Goal: Task Accomplishment & Management: Complete application form

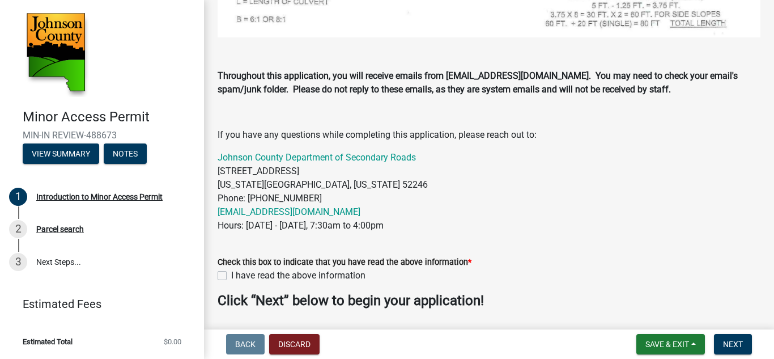
scroll to position [721, 0]
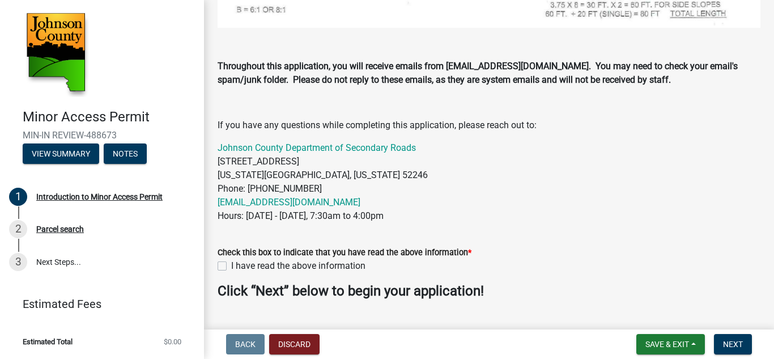
click at [231, 259] on label "I have read the above information" at bounding box center [298, 266] width 134 height 14
click at [231, 259] on input "I have read the above information" at bounding box center [234, 262] width 7 height 7
checkbox input "true"
click at [742, 342] on span "Next" at bounding box center [733, 344] width 20 height 9
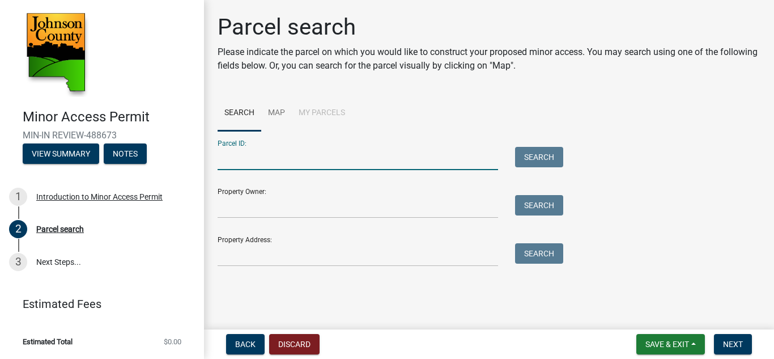
click at [249, 153] on input "Parcel ID:" at bounding box center [358, 158] width 281 height 23
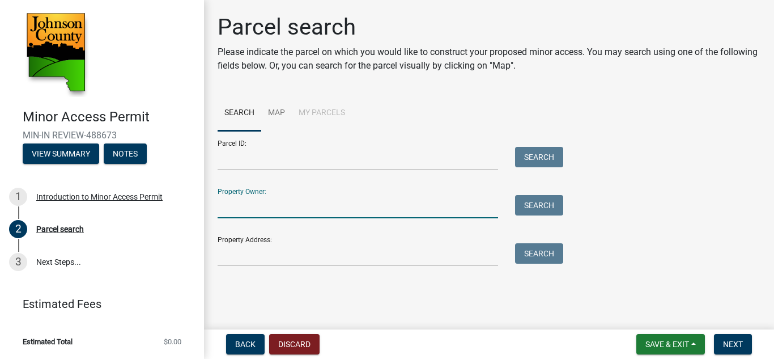
click at [234, 204] on input "Property Owner:" at bounding box center [358, 206] width 281 height 23
type input "G"
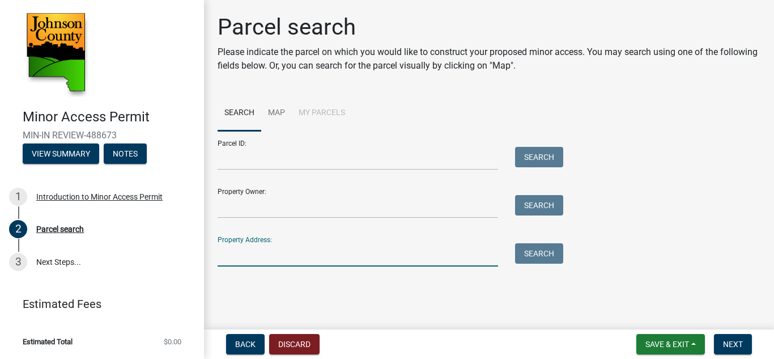
click at [236, 261] on input "Property Address:" at bounding box center [358, 254] width 281 height 23
type input "[STREET_ADDRESS]"
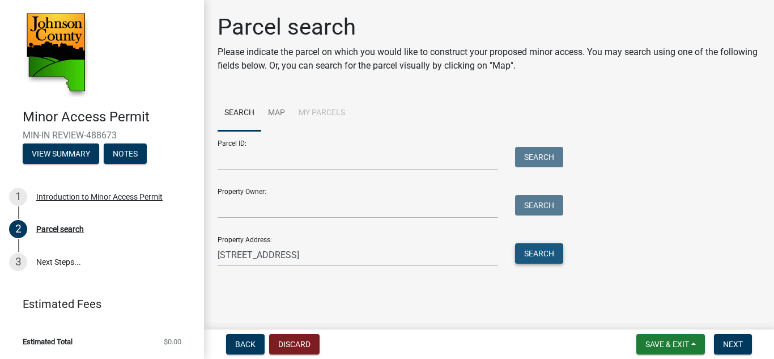
click at [541, 255] on button "Search" at bounding box center [539, 253] width 48 height 20
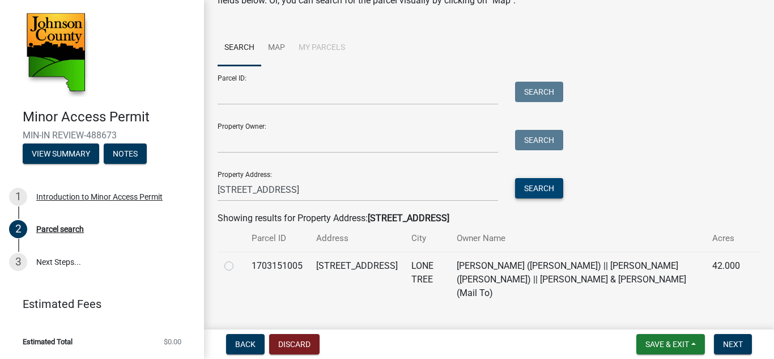
scroll to position [78, 0]
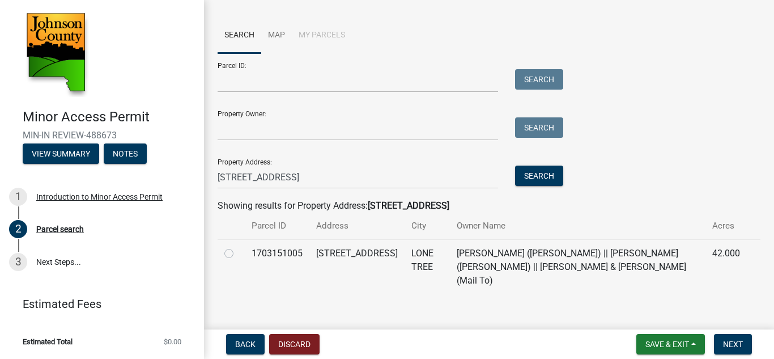
click at [238, 247] on label at bounding box center [238, 247] width 0 height 0
click at [238, 251] on input "radio" at bounding box center [241, 250] width 7 height 7
radio input "true"
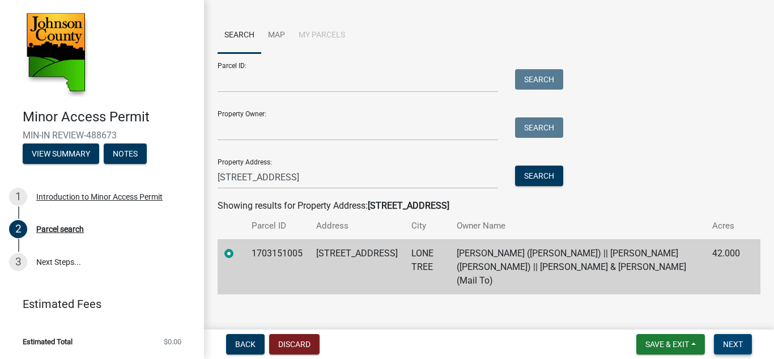
click at [743, 341] on span "Next" at bounding box center [733, 344] width 20 height 9
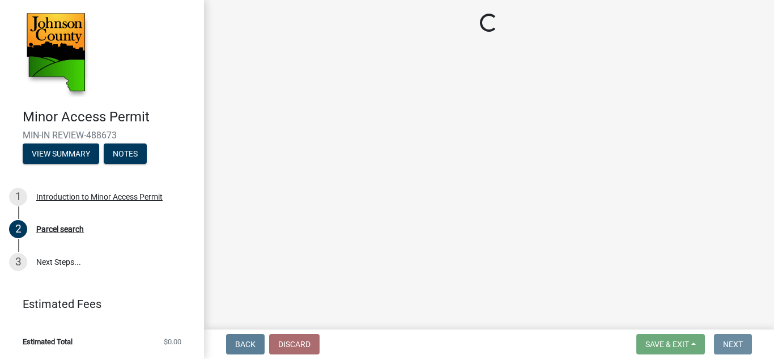
scroll to position [0, 0]
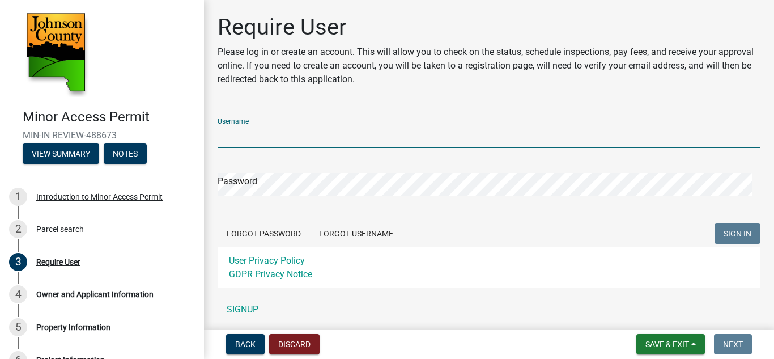
click at [278, 138] on input "Username" at bounding box center [489, 136] width 543 height 23
type input "jocoSRstaff"
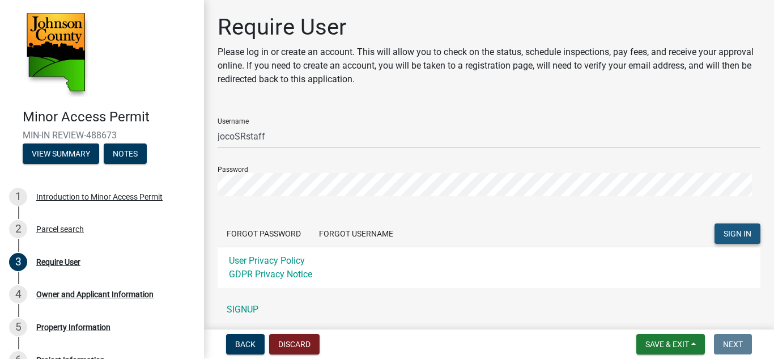
click at [729, 235] on span "SIGN IN" at bounding box center [738, 233] width 28 height 9
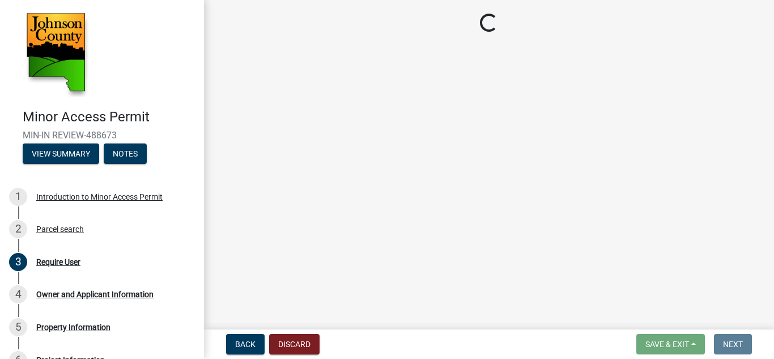
click at [729, 235] on main "Loading..." at bounding box center [489, 162] width 570 height 325
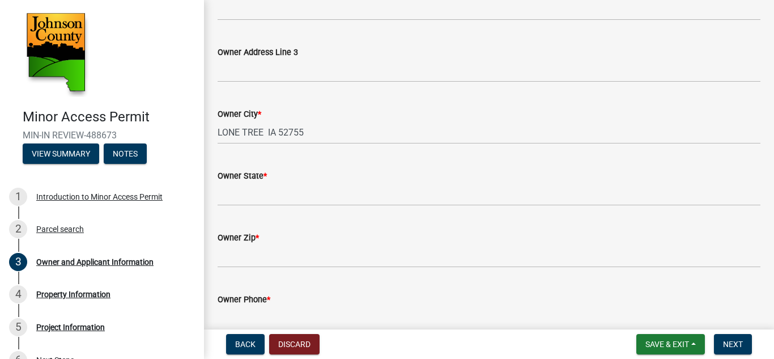
scroll to position [315, 0]
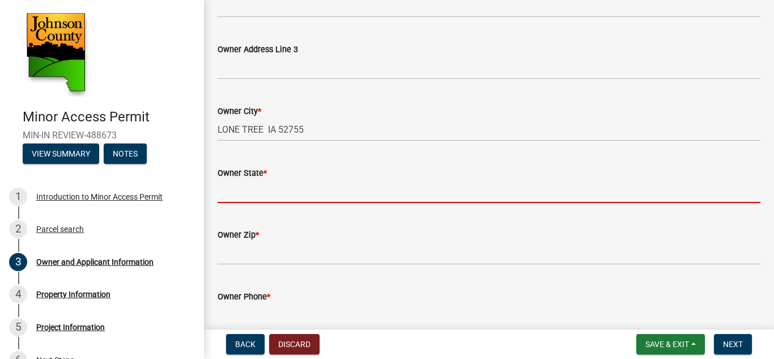
click at [284, 194] on input "Owner State *" at bounding box center [489, 191] width 543 height 23
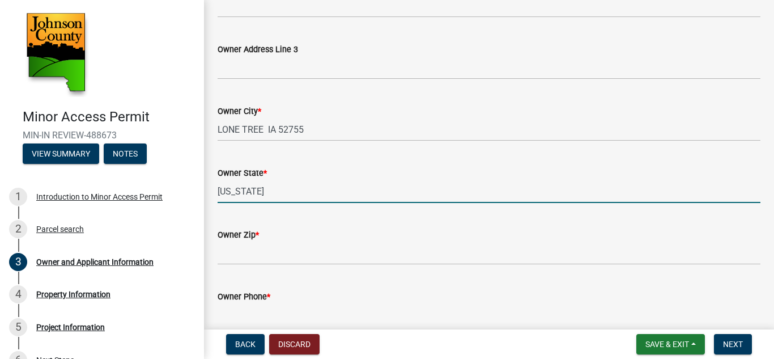
type input "[US_STATE]"
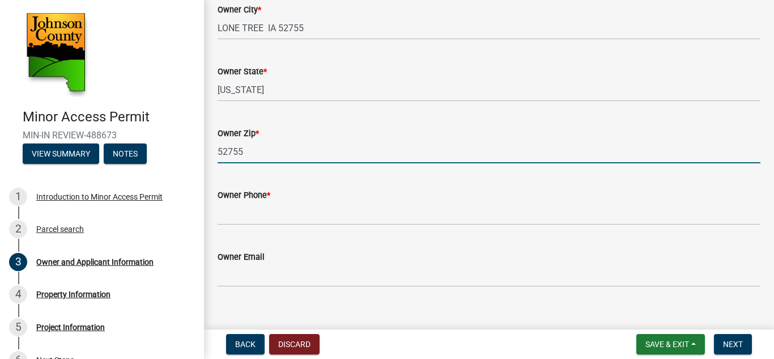
scroll to position [432, 0]
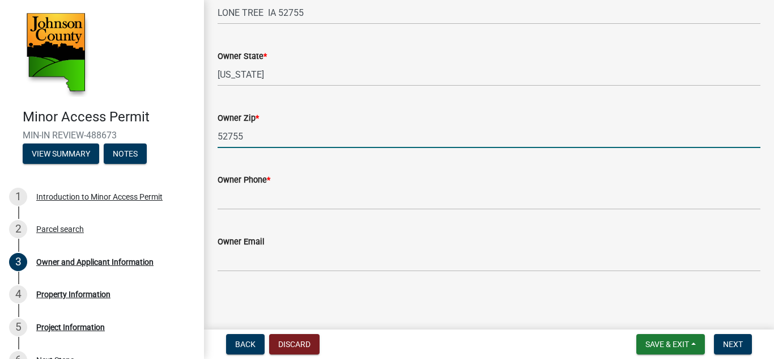
type input "52755"
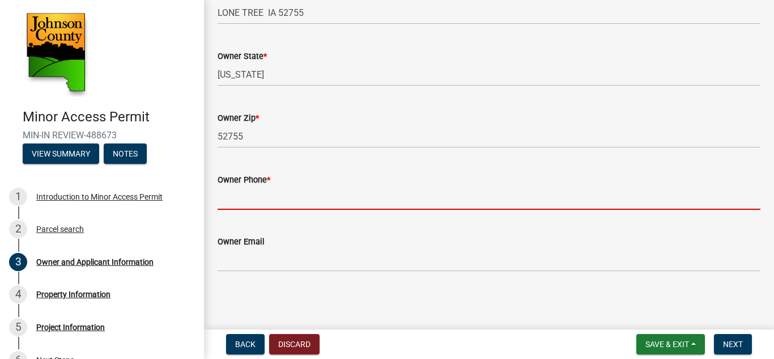
click at [228, 198] on input "Owner Phone *" at bounding box center [489, 198] width 543 height 23
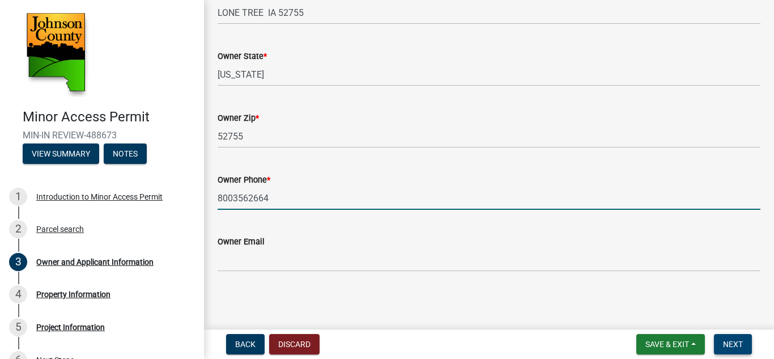
type input "8003562664"
click at [730, 342] on span "Next" at bounding box center [733, 344] width 20 height 9
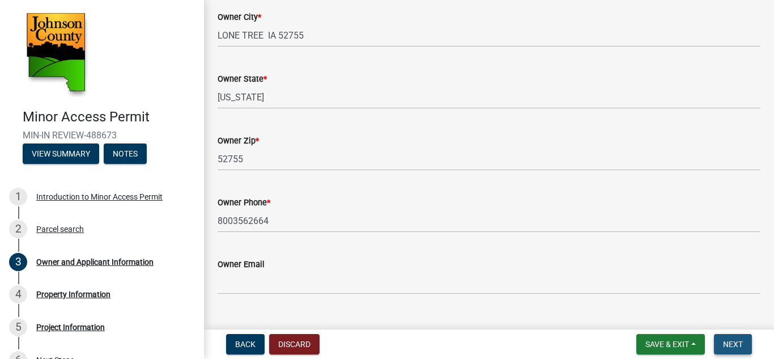
scroll to position [455, 0]
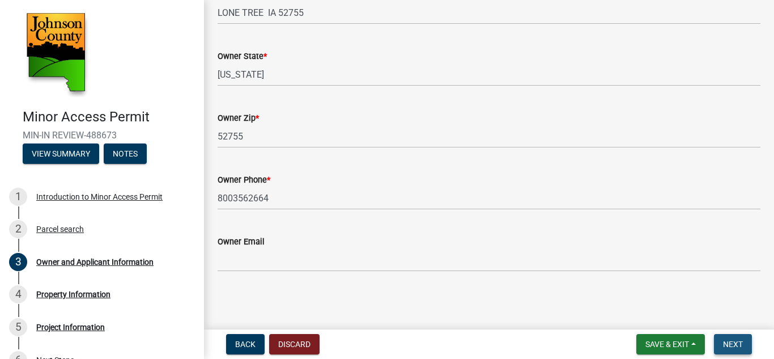
click at [734, 345] on span "Next" at bounding box center [733, 344] width 20 height 9
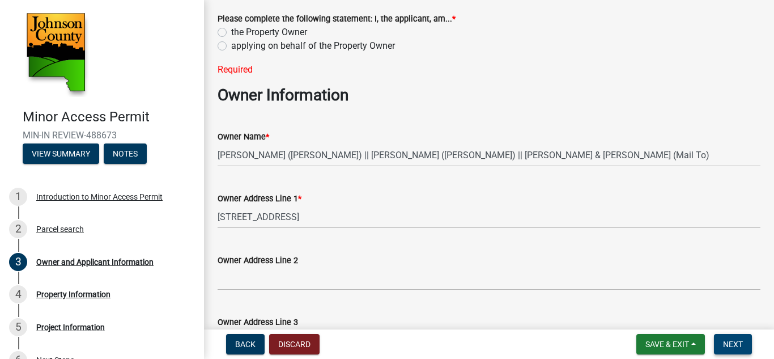
scroll to position [13, 0]
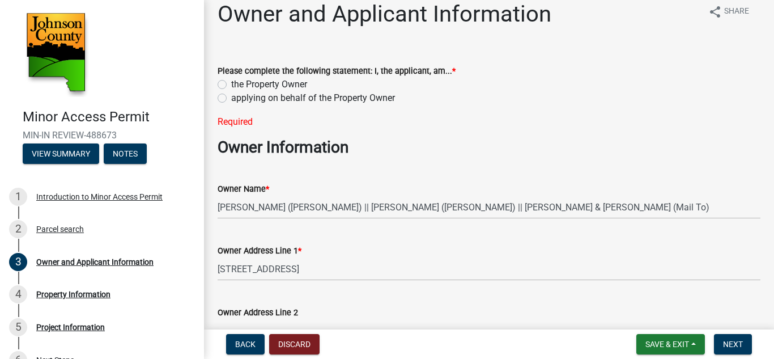
click at [231, 98] on label "applying on behalf of the Property Owner" at bounding box center [313, 98] width 164 height 14
click at [231, 98] on input "applying on behalf of the Property Owner" at bounding box center [234, 94] width 7 height 7
radio input "true"
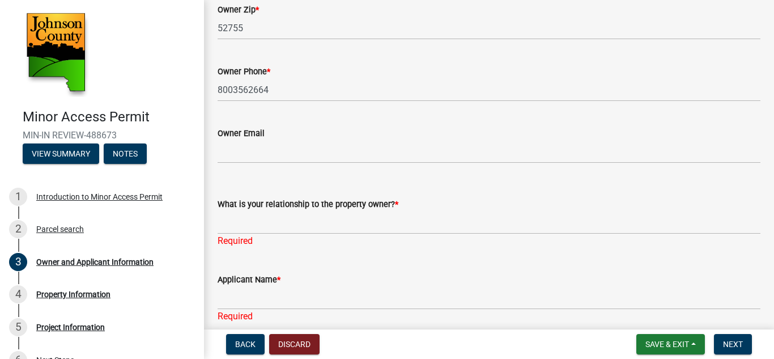
scroll to position [578, 0]
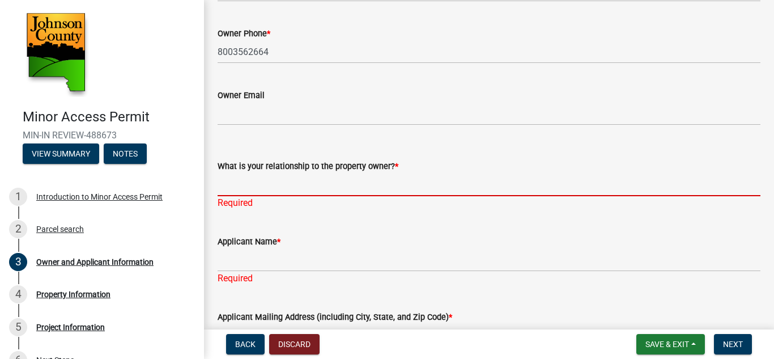
click at [260, 188] on input "What is your relationship to the property owner? *" at bounding box center [489, 184] width 543 height 23
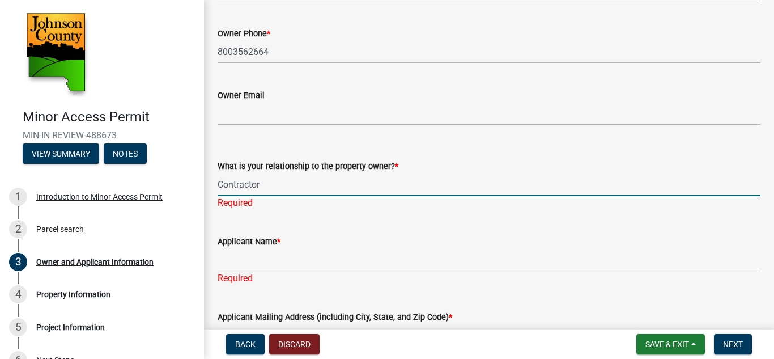
type input "Contractor"
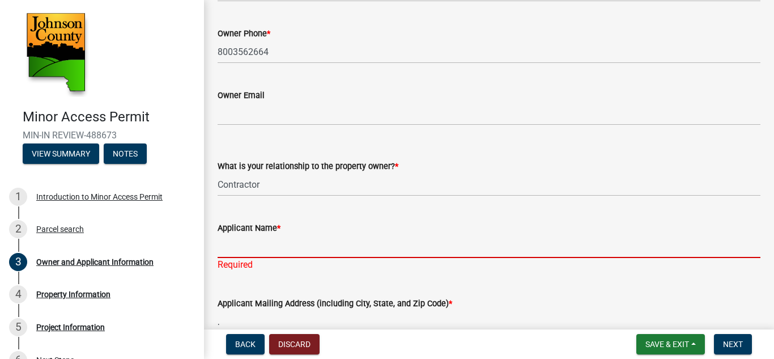
click at [247, 265] on div "Applicant Name * Required" at bounding box center [489, 238] width 543 height 66
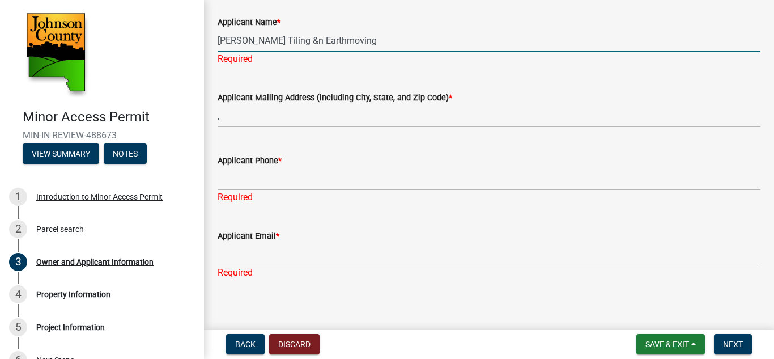
scroll to position [786, 0]
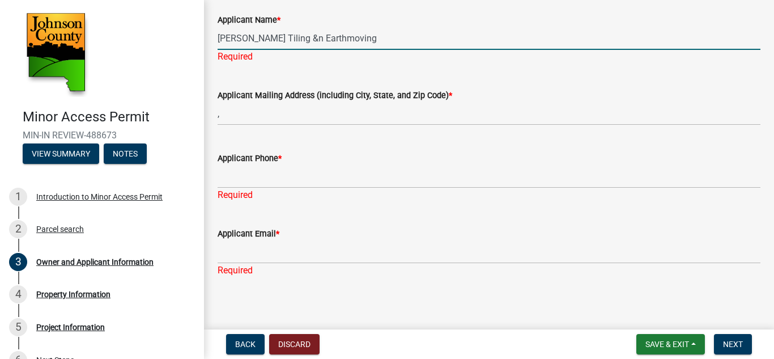
type input "[PERSON_NAME] Tiling &n Earthmoving"
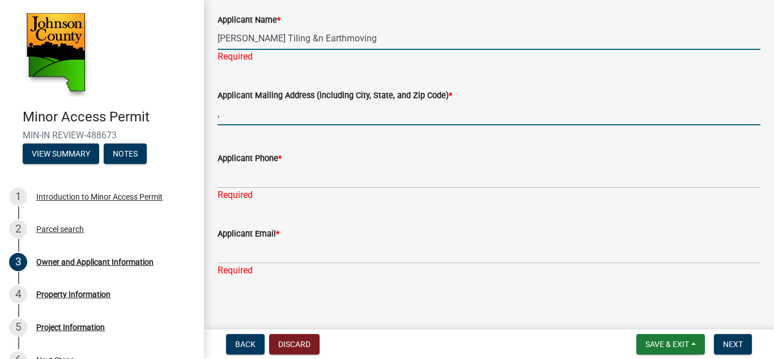
scroll to position [778, 0]
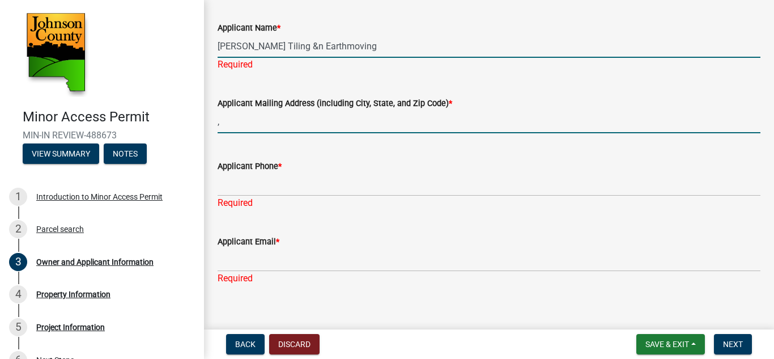
click at [233, 115] on input "," at bounding box center [489, 121] width 543 height 23
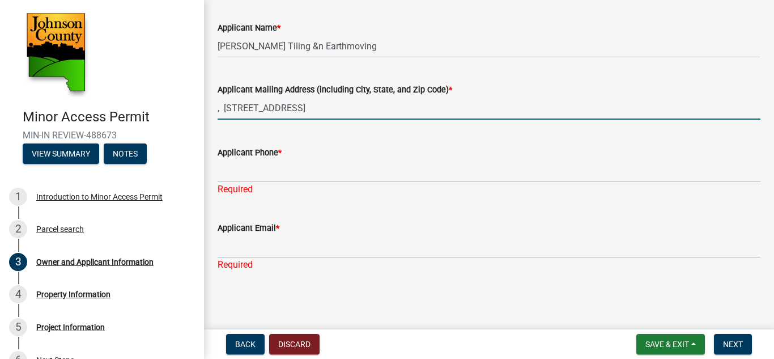
type input ", [STREET_ADDRESS]"
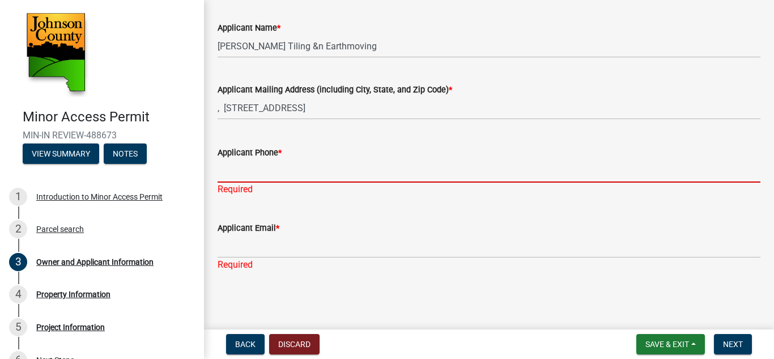
click at [232, 176] on input "Applicant Phone *" at bounding box center [489, 170] width 543 height 23
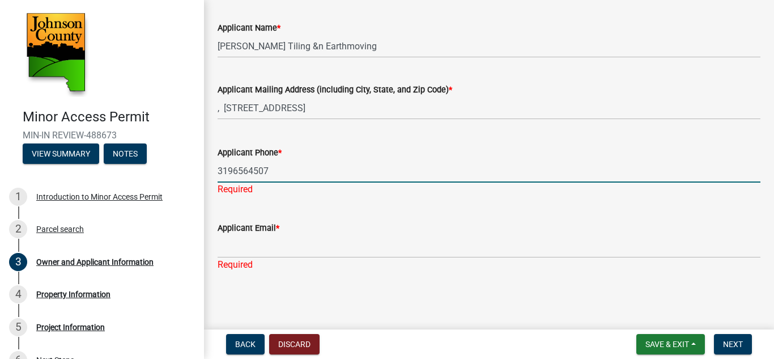
type input "3196564507"
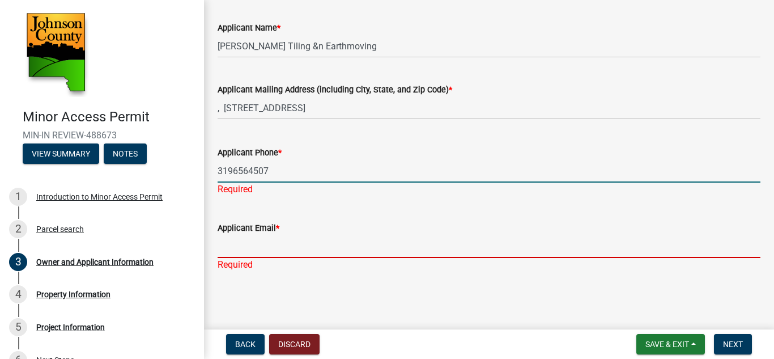
scroll to position [765, 0]
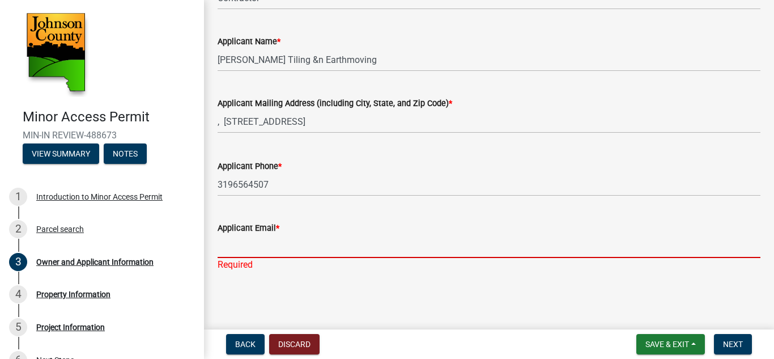
click at [240, 251] on input "Applicant Email *" at bounding box center [489, 246] width 543 height 23
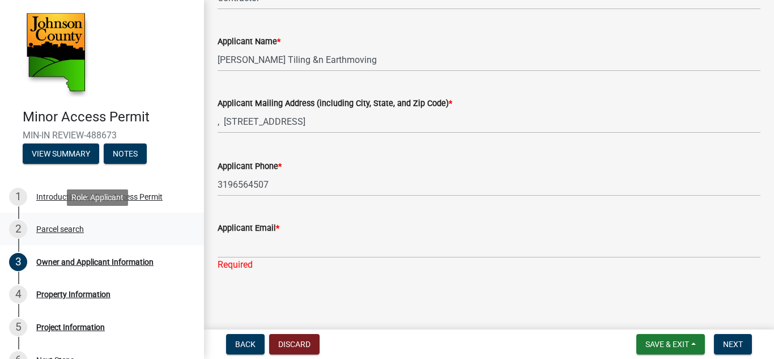
click at [188, 222] on link "2 Parcel search" at bounding box center [102, 229] width 204 height 33
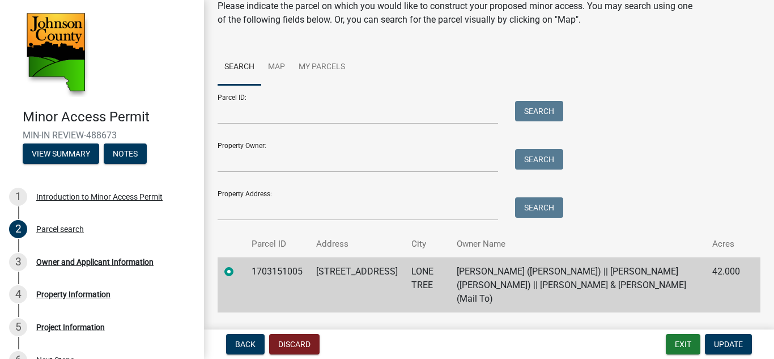
scroll to position [64, 0]
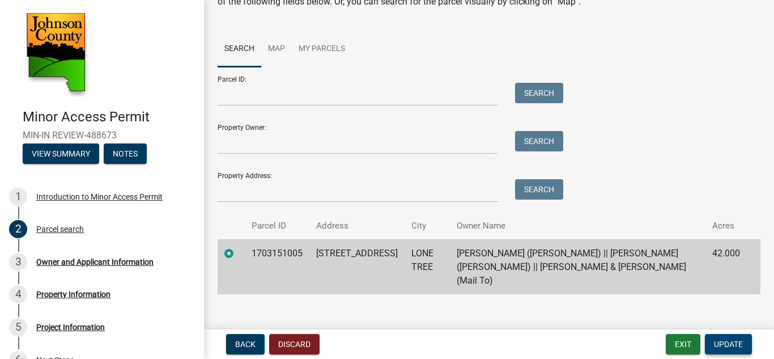
click at [723, 341] on span "Update" at bounding box center [728, 344] width 29 height 9
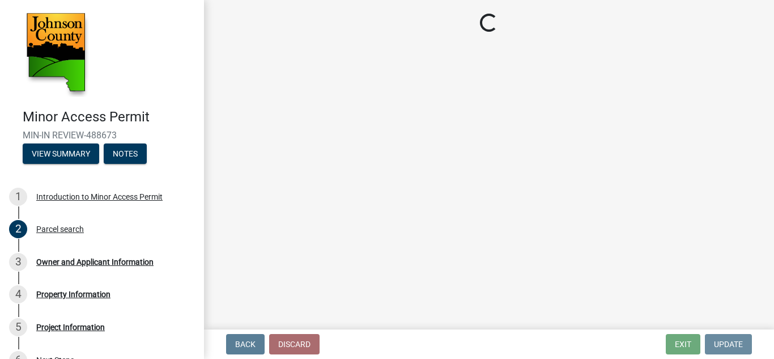
scroll to position [0, 0]
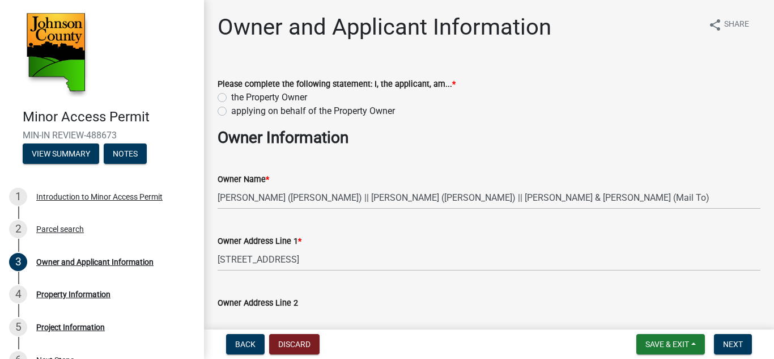
click at [231, 111] on label "applying on behalf of the Property Owner" at bounding box center [313, 111] width 164 height 14
click at [231, 111] on input "applying on behalf of the Property Owner" at bounding box center [234, 107] width 7 height 7
radio input "true"
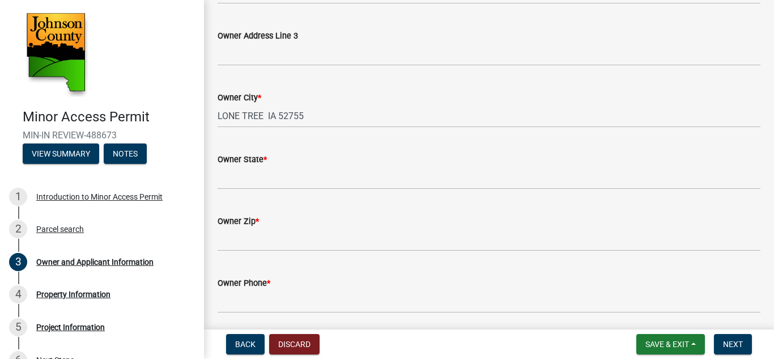
scroll to position [378, 0]
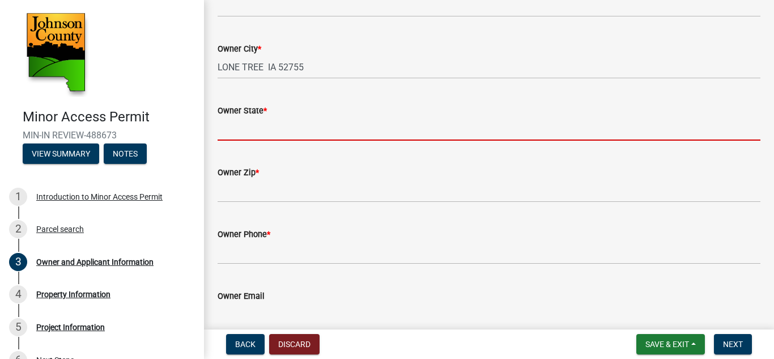
click at [229, 126] on input "Owner State *" at bounding box center [489, 128] width 543 height 23
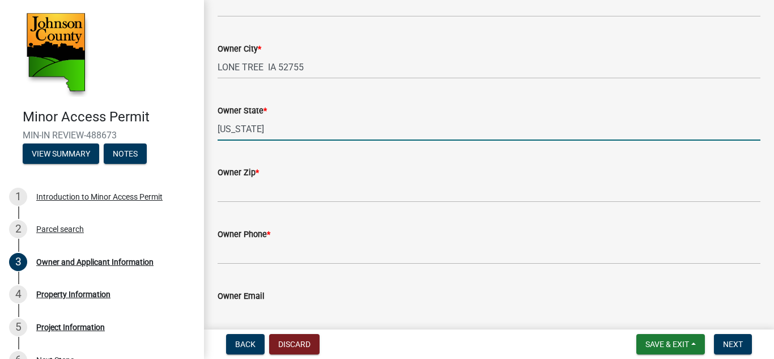
type input "[US_STATE]"
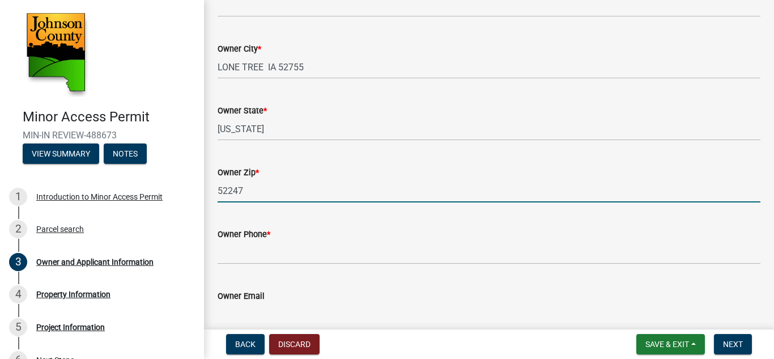
type input "52247"
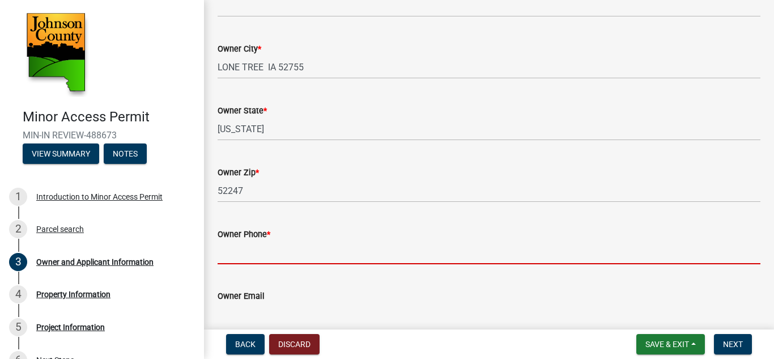
click at [238, 258] on input "Owner Phone *" at bounding box center [489, 252] width 543 height 23
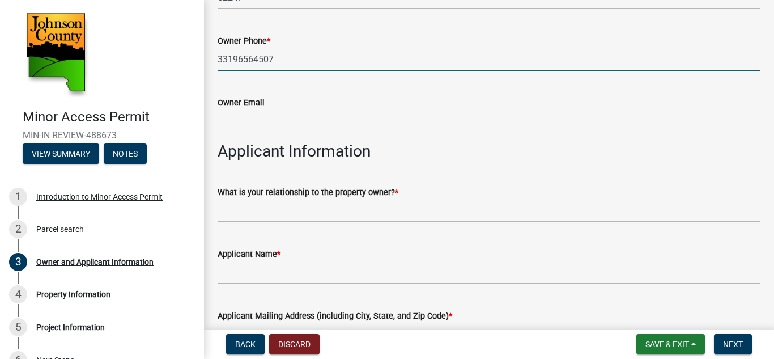
scroll to position [575, 0]
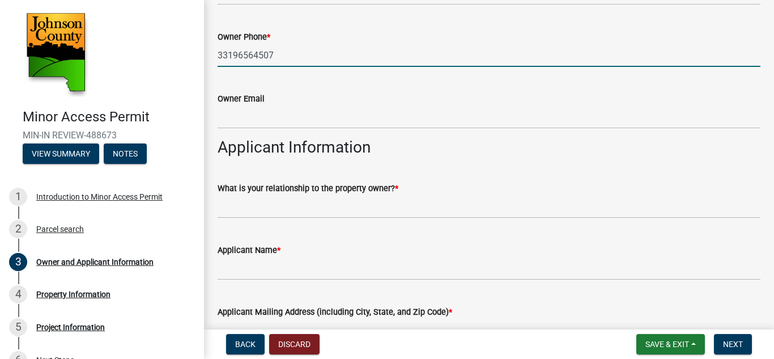
type input "33196564507"
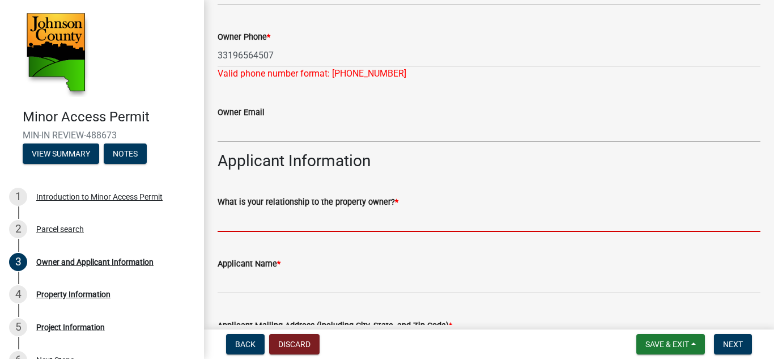
click at [227, 207] on form "What is your relationship to the property owner? *" at bounding box center [489, 213] width 543 height 37
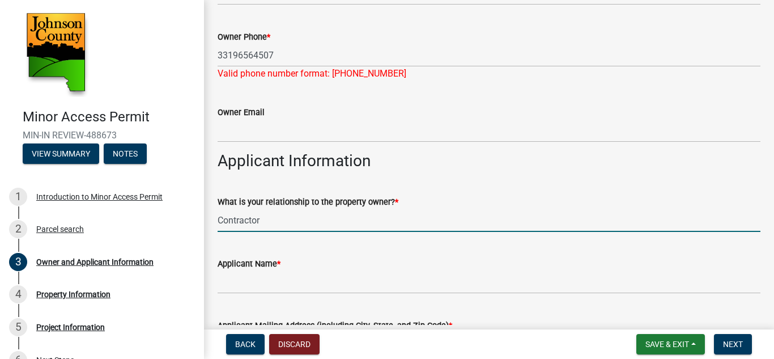
type input "Contractor"
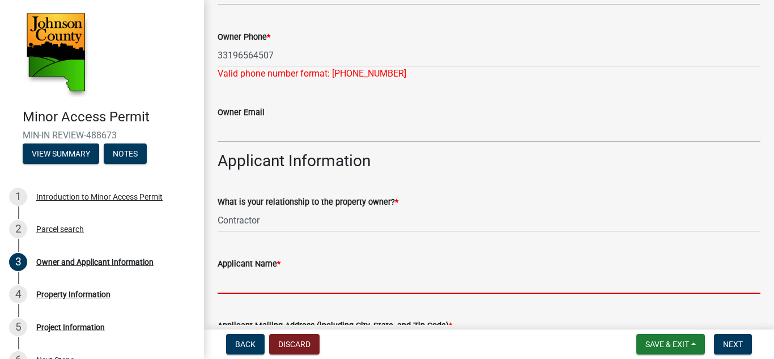
click at [226, 283] on input "Applicant Name *" at bounding box center [489, 281] width 543 height 23
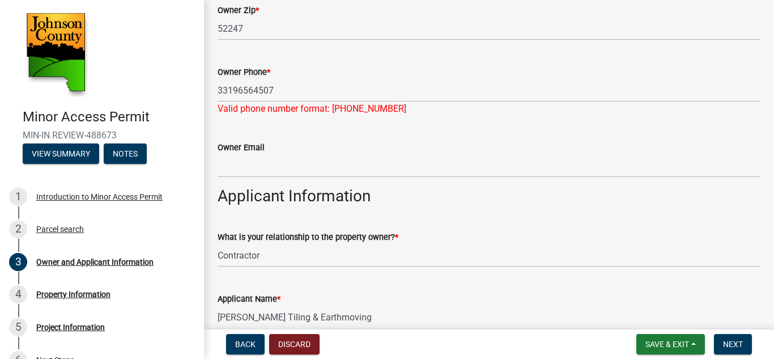
scroll to position [536, 0]
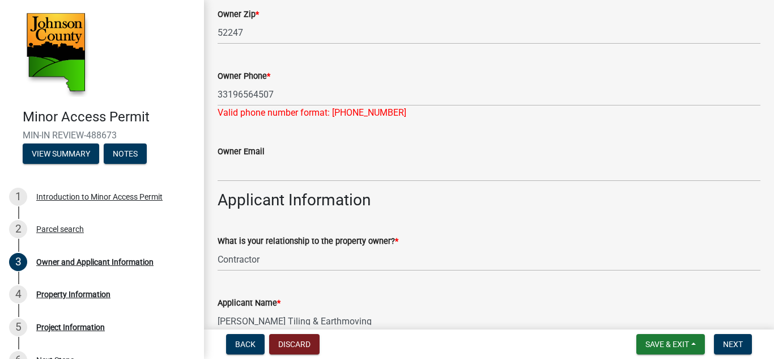
type input "[PERSON_NAME] Tiling & Earthmoving"
click at [294, 81] on div "Owner Phone *" at bounding box center [489, 76] width 543 height 14
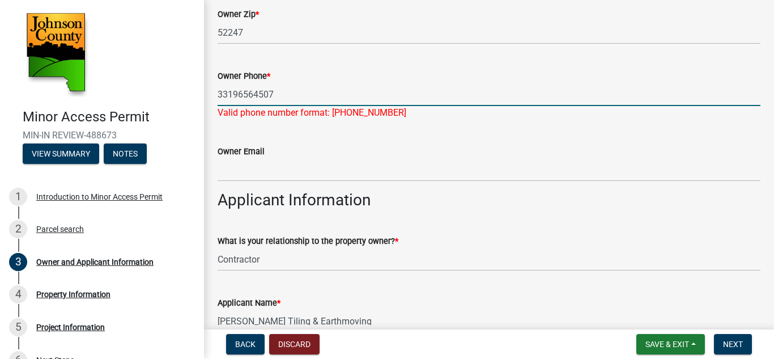
click at [286, 87] on input "33196564507" at bounding box center [489, 94] width 543 height 23
type input "3"
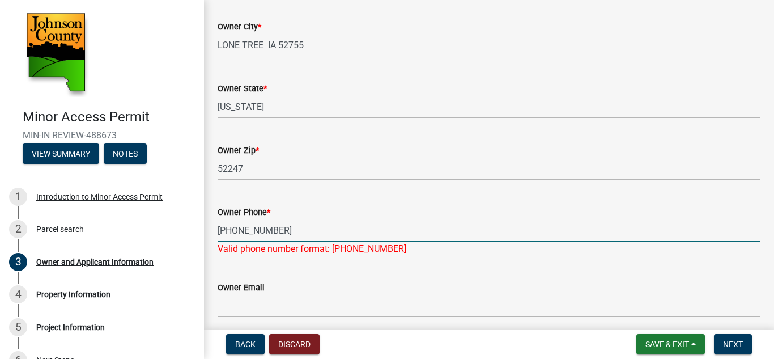
scroll to position [193, 0]
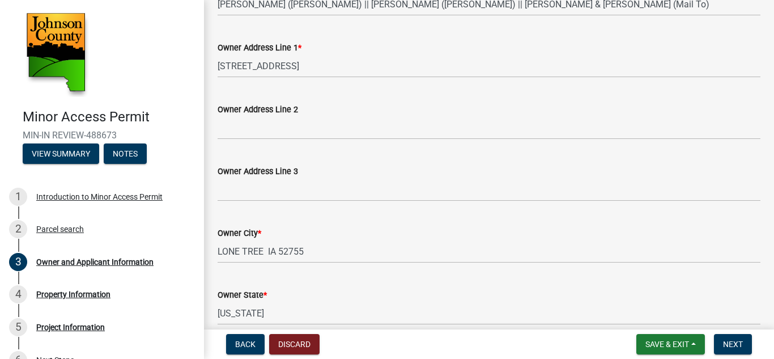
type input "[PHONE_NUMBER]"
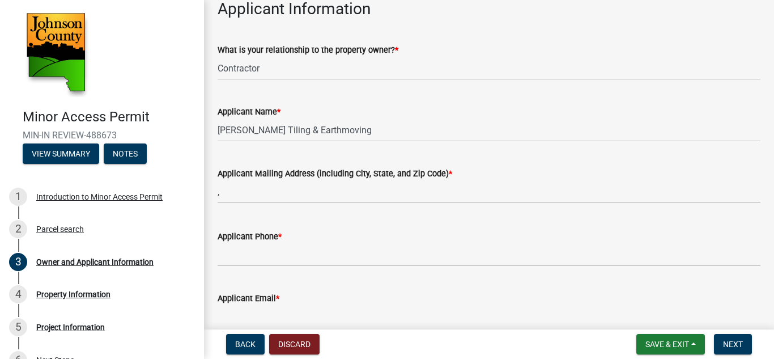
scroll to position [729, 0]
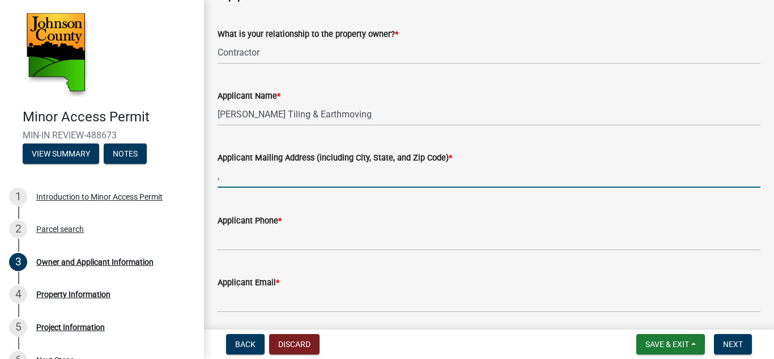
click at [254, 177] on input "," at bounding box center [489, 175] width 543 height 23
type input ", [STREET_ADDRESS]"
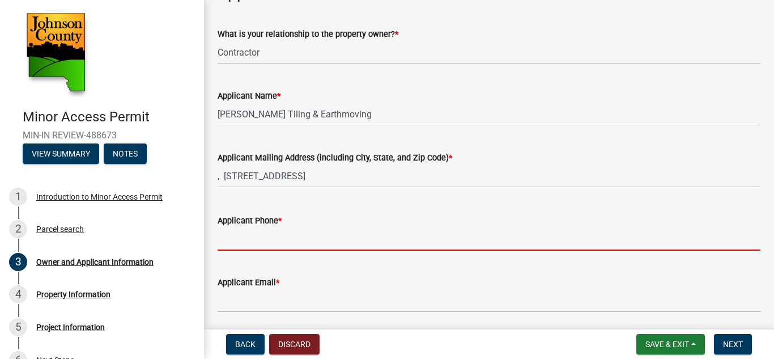
click at [258, 243] on input "Applicant Phone *" at bounding box center [489, 238] width 543 height 23
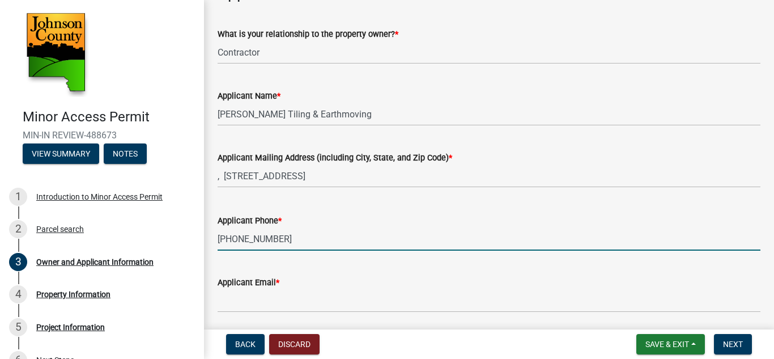
scroll to position [770, 0]
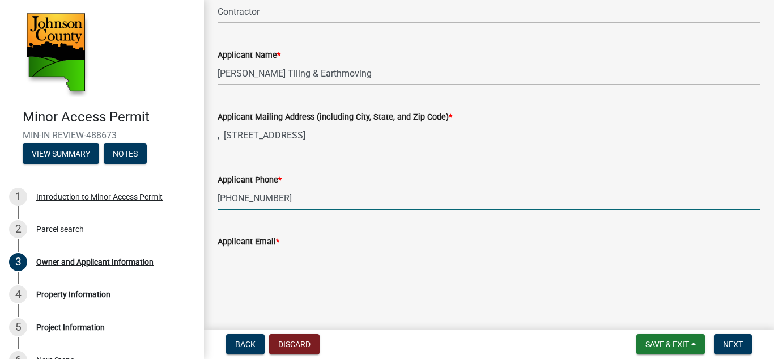
type input "[PHONE_NUMBER]"
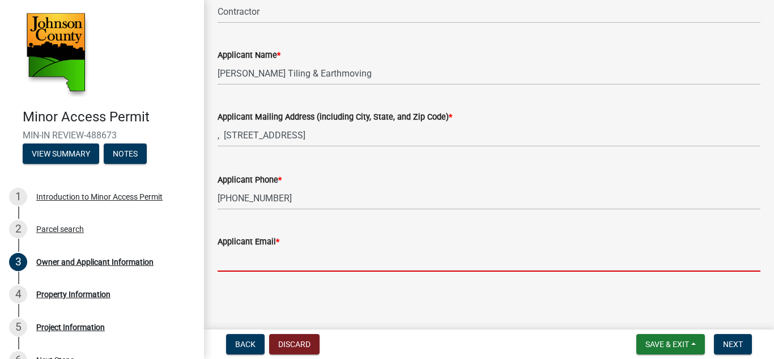
click at [295, 252] on input "Applicant Email *" at bounding box center [489, 259] width 543 height 23
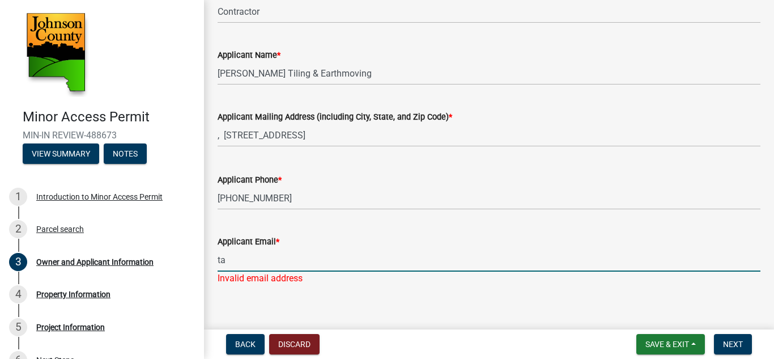
type input "t"
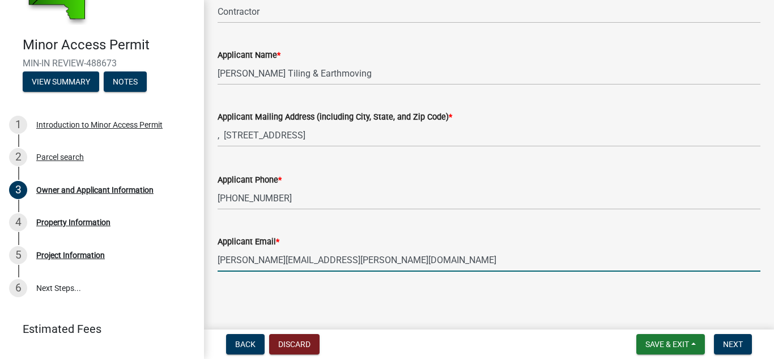
scroll to position [97, 0]
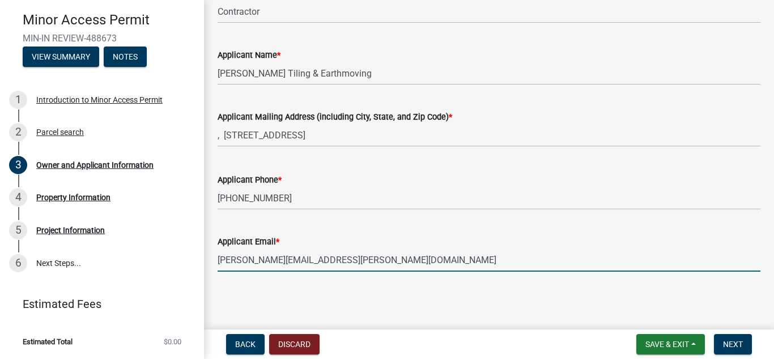
type input "[PERSON_NAME][EMAIL_ADDRESS][PERSON_NAME][DOMAIN_NAME]"
